Goal: Use online tool/utility: Utilize a website feature to perform a specific function

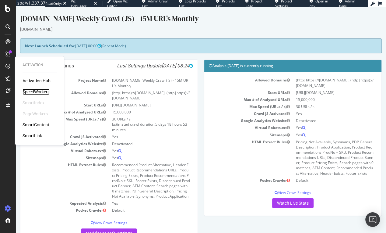
click at [33, 92] on div "SpeedWorkers" at bounding box center [36, 92] width 27 height 6
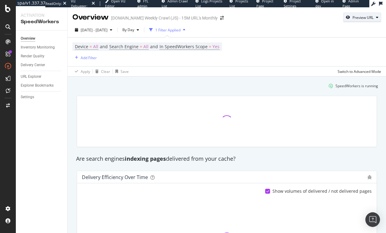
click at [361, 16] on div "Preview URL" at bounding box center [362, 17] width 21 height 5
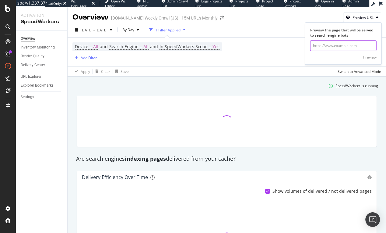
click at [341, 46] on input "url" at bounding box center [343, 45] width 66 height 11
paste input "[URL][DOMAIN_NAME]"
type input "[URL][DOMAIN_NAME]"
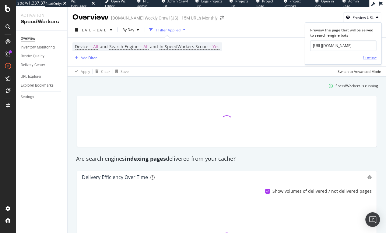
click at [364, 56] on div "Preview" at bounding box center [369, 56] width 13 height 5
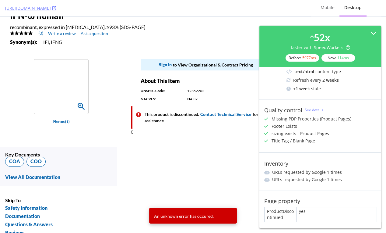
scroll to position [70, 0]
